Goal: Information Seeking & Learning: Check status

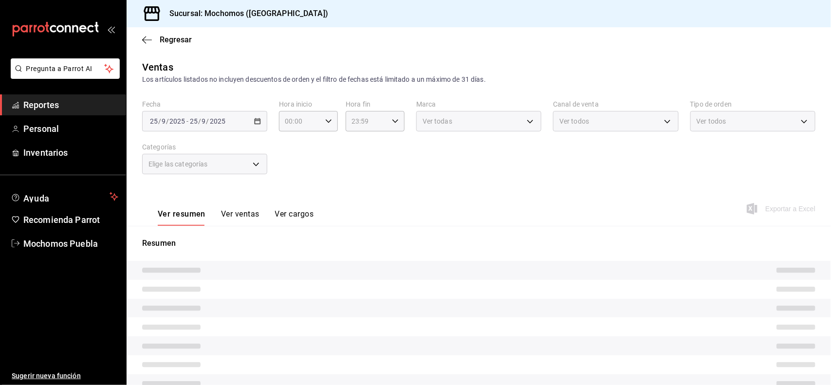
type input "5e983478-fc85-4db5-949c-195bc59d9017,c3aed2d8-39ed-4743-9fb8-fb39105a1447,311a7…"
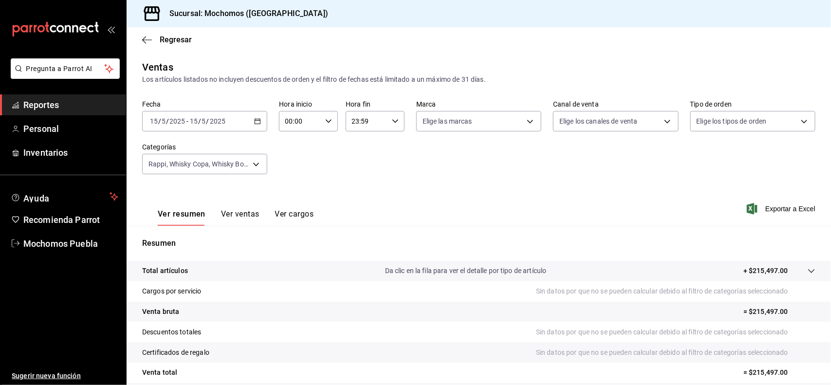
click at [261, 119] on div "[DATE] [DATE] - [DATE] [DATE]" at bounding box center [204, 121] width 125 height 20
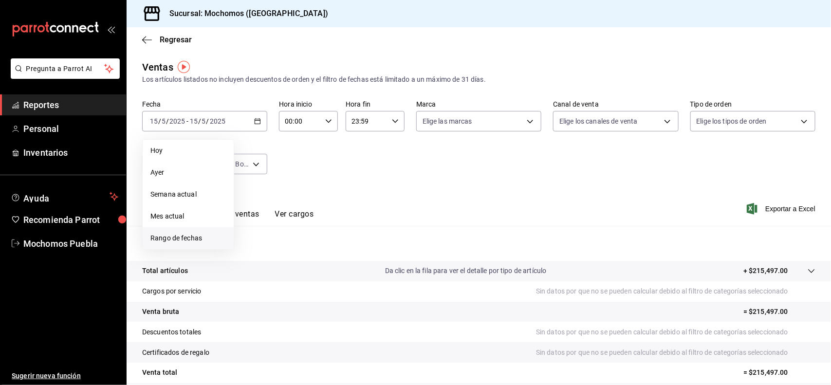
click at [178, 235] on span "Rango de fechas" at bounding box center [187, 238] width 75 height 10
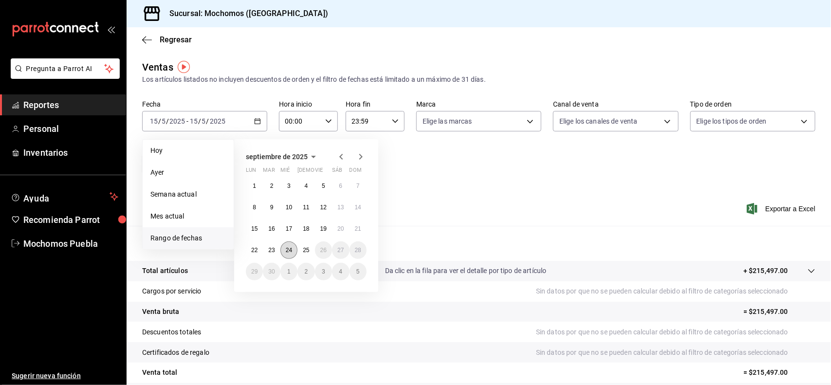
click at [284, 249] on button "24" at bounding box center [288, 250] width 17 height 18
click at [299, 251] on button "25" at bounding box center [305, 250] width 17 height 18
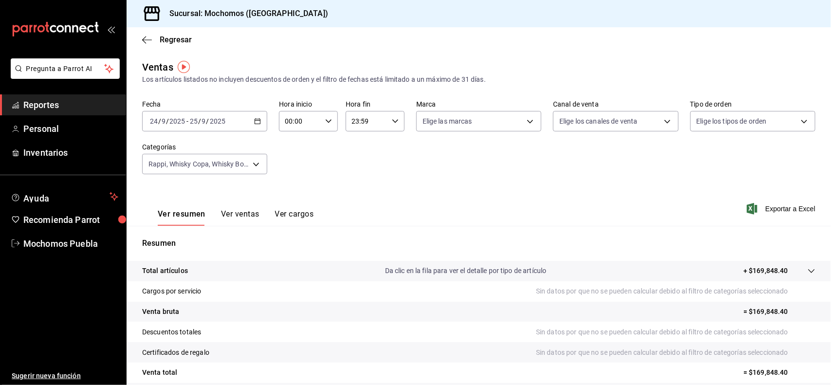
click at [326, 125] on div "00:00 Hora inicio" at bounding box center [308, 121] width 59 height 20
click at [293, 193] on span "02" at bounding box center [292, 193] width 14 height 8
type input "02:00"
click at [293, 193] on button "05" at bounding box center [291, 189] width 25 height 19
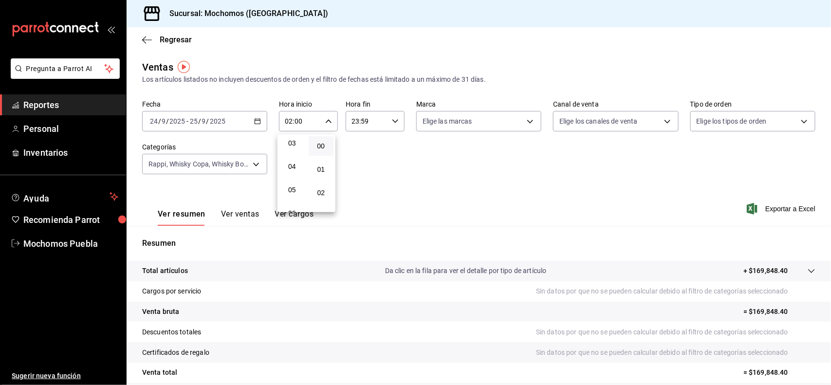
type input "05:00"
click at [392, 122] on div at bounding box center [415, 192] width 831 height 385
click at [392, 122] on \(Stroke\) "button" at bounding box center [395, 120] width 6 height 3
click at [365, 156] on button "21" at bounding box center [357, 165] width 25 height 19
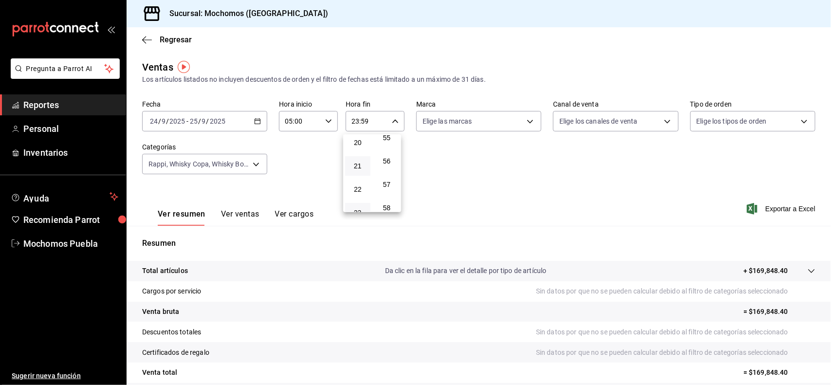
type input "21:59"
click at [365, 155] on button "04" at bounding box center [357, 157] width 25 height 19
type input "04:59"
click at [830, 161] on div at bounding box center [415, 192] width 831 height 385
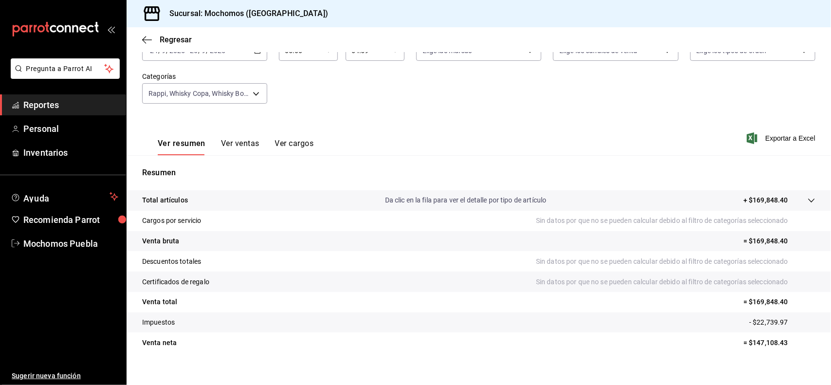
scroll to position [81, 0]
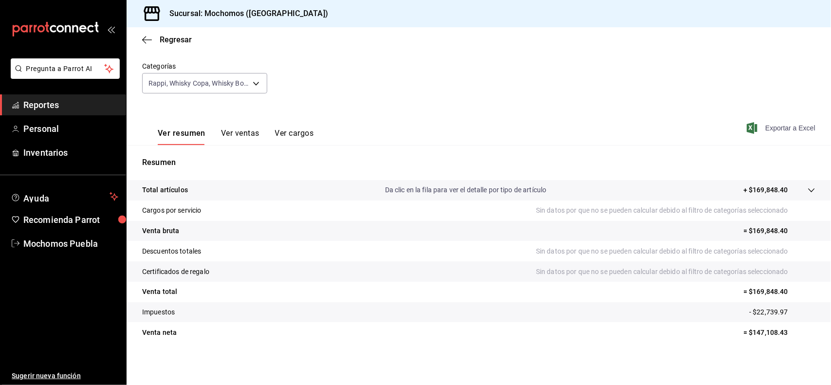
click at [776, 129] on span "Exportar a Excel" at bounding box center [781, 128] width 67 height 12
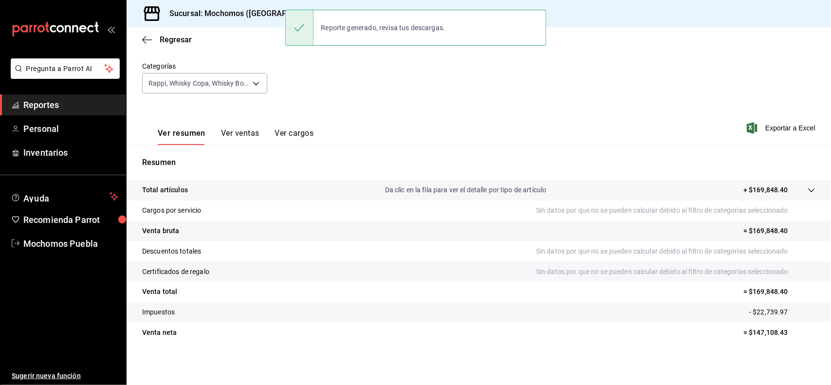
click at [249, 128] on button "Ver ventas" at bounding box center [240, 136] width 38 height 17
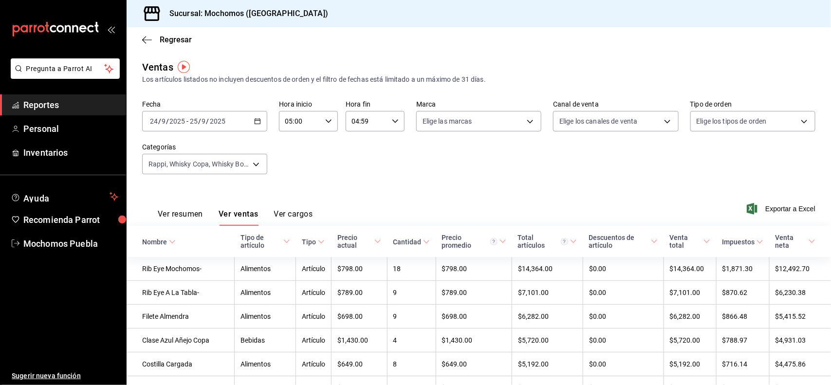
click at [171, 215] on button "Ver resumen" at bounding box center [180, 217] width 45 height 17
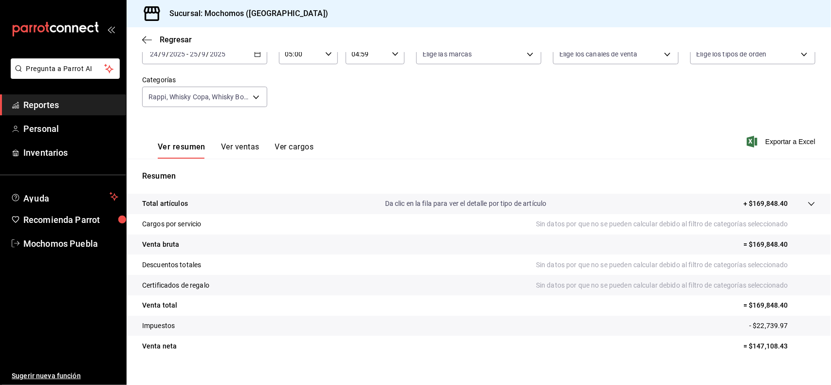
scroll to position [81, 0]
